Goal: Register for event/course

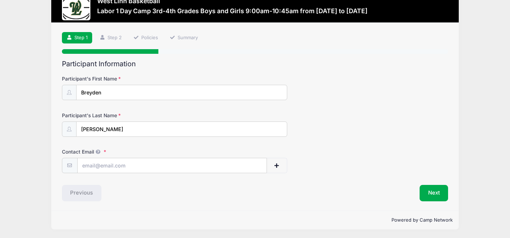
scroll to position [22, 0]
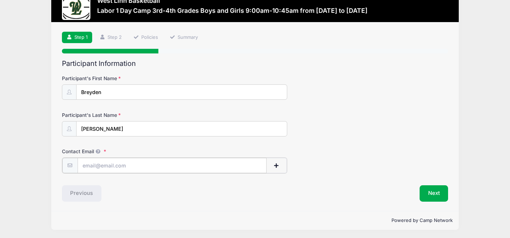
click at [126, 166] on input "Contact Email" at bounding box center [172, 165] width 189 height 15
type input "[EMAIL_ADDRESS][DOMAIN_NAME]"
click at [427, 193] on button "Next" at bounding box center [434, 192] width 29 height 16
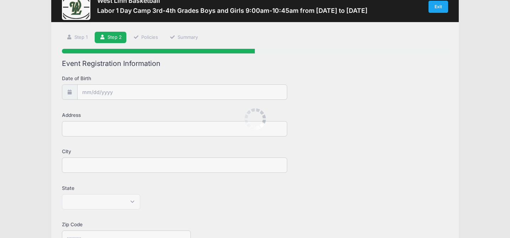
scroll to position [0, 0]
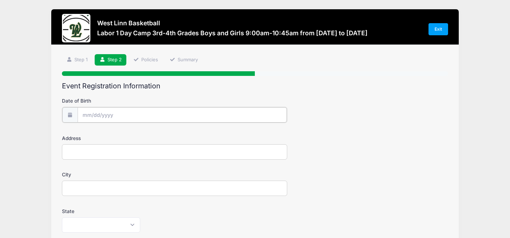
click at [109, 121] on body "Processing Request Please wait... Processing Request Please wait... Processing …" at bounding box center [255, 119] width 510 height 238
click at [141, 118] on input "Date of Birth" at bounding box center [182, 114] width 209 height 15
click at [167, 133] on icon at bounding box center [167, 134] width 2 height 4
select select "8"
click at [143, 133] on input "2025" at bounding box center [144, 133] width 23 height 11
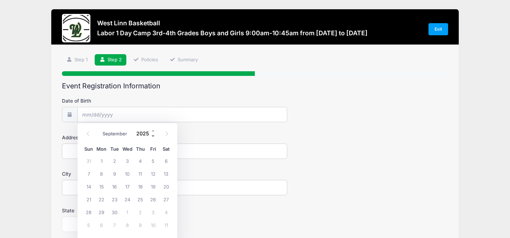
click at [153, 137] on span at bounding box center [153, 135] width 5 height 5
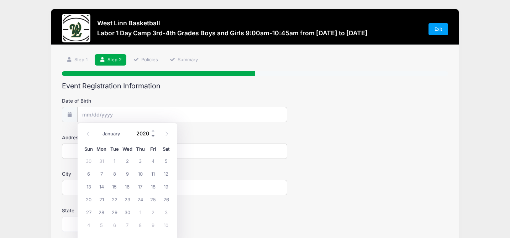
click at [153, 137] on span at bounding box center [153, 135] width 5 height 5
type input "2016"
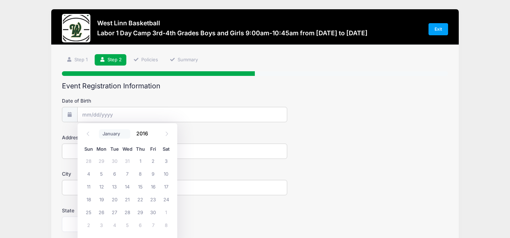
click at [116, 133] on select "January February March April May June July August September October November De…" at bounding box center [115, 133] width 32 height 9
select select "10"
click at [126, 186] on span "16" at bounding box center [127, 186] width 13 height 13
type input "[DATE]"
click at [156, 149] on input "Address" at bounding box center [174, 150] width 225 height 15
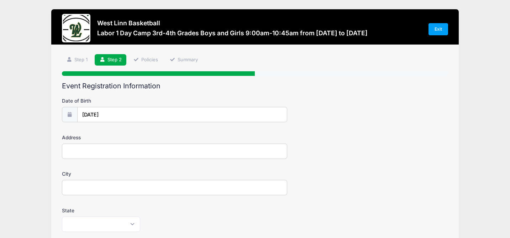
type input "1810 Radcliffe Court"
type input "West Linn"
select select "OR"
type input "97068"
type input "[PHONE_NUMBER]"
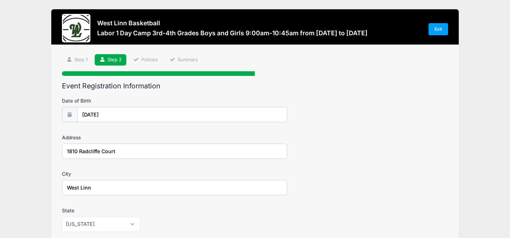
type input "[EMAIL_ADDRESS][DOMAIN_NAME]"
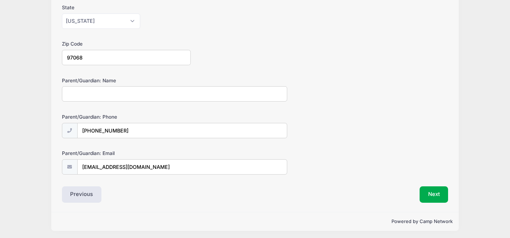
scroll to position [205, 0]
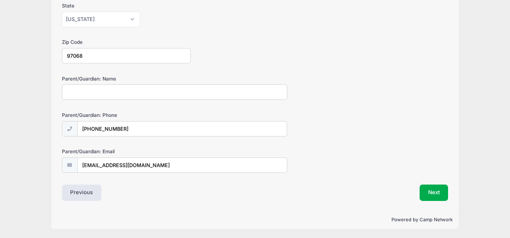
click at [119, 93] on input "Parent/Guardian: Name" at bounding box center [174, 91] width 225 height 15
type input "[PERSON_NAME]"
click at [432, 198] on button "Next" at bounding box center [434, 192] width 29 height 16
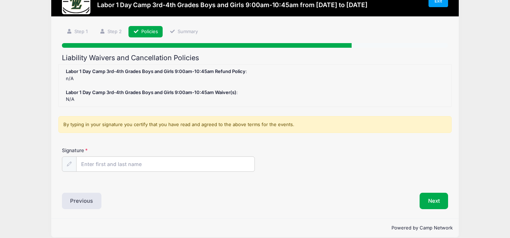
scroll to position [28, 0]
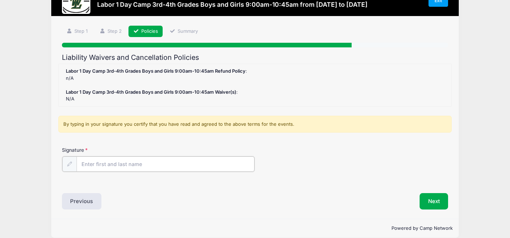
click at [168, 162] on input "Signature" at bounding box center [166, 163] width 178 height 15
type input "[PERSON_NAME]"
click at [430, 202] on button "Next" at bounding box center [434, 200] width 29 height 16
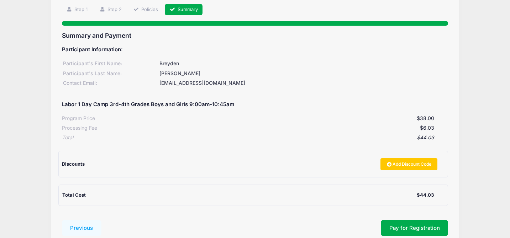
scroll to position [75, 0]
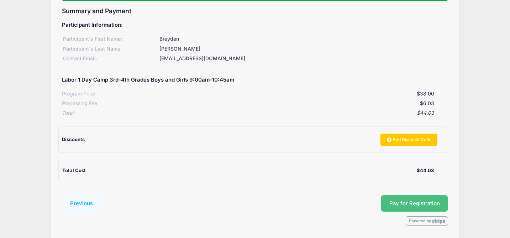
click at [396, 208] on button "Pay for Registration" at bounding box center [415, 203] width 68 height 16
